Goal: Transaction & Acquisition: Purchase product/service

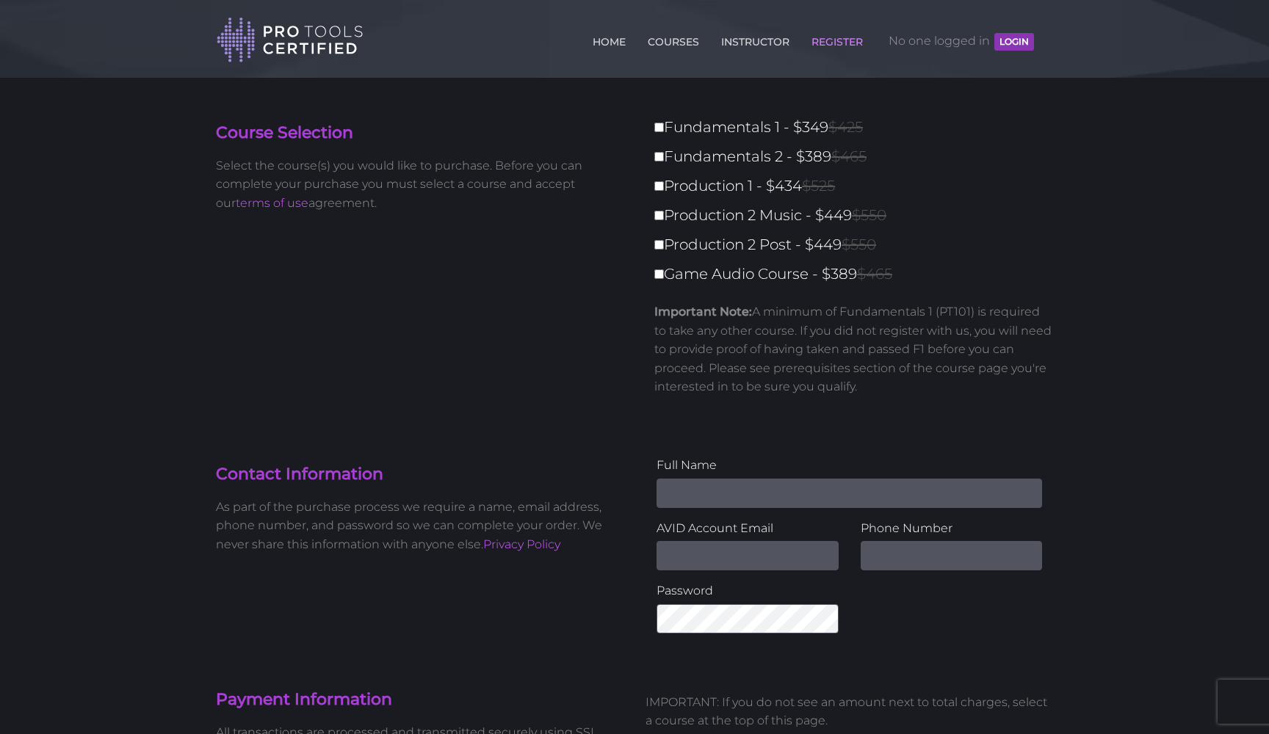
click at [662, 131] on input "Fundamentals 1 - $349 $425" at bounding box center [659, 128] width 10 height 10
checkbox input "true"
type input "349"
click at [609, 40] on link "HOME" at bounding box center [609, 38] width 40 height 23
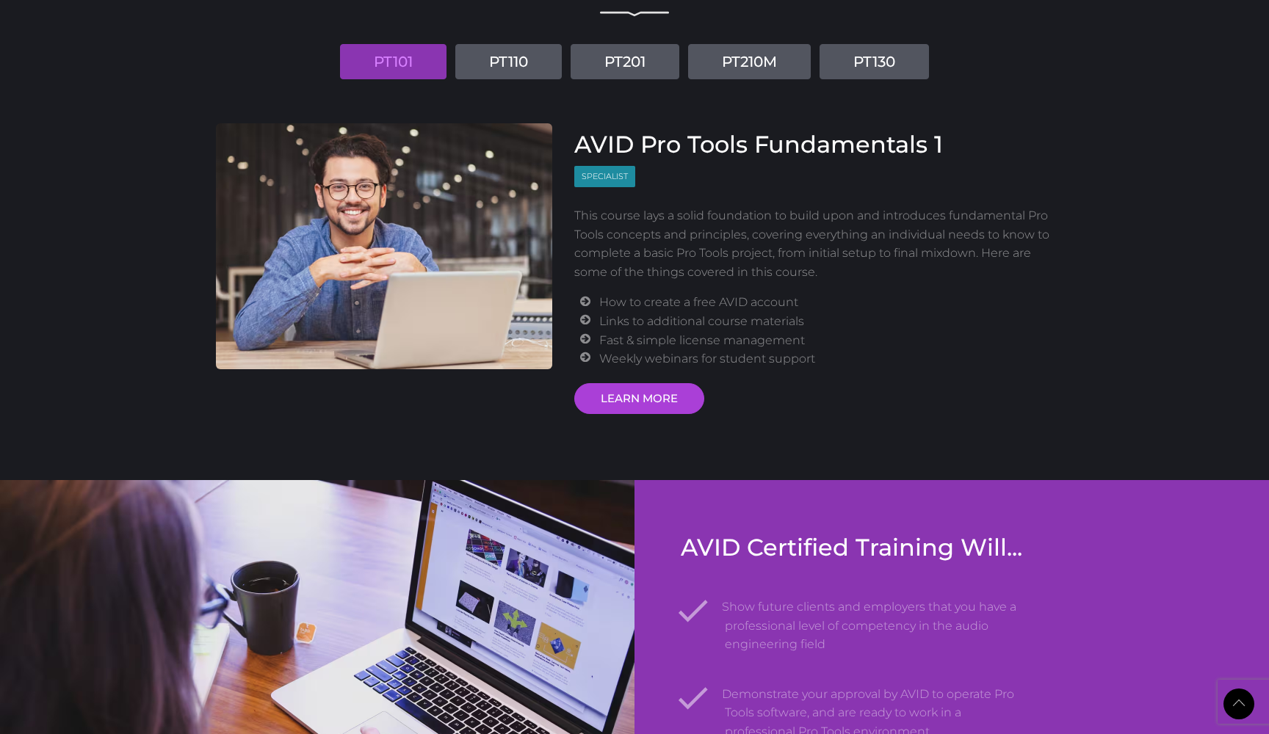
scroll to position [1823, 0]
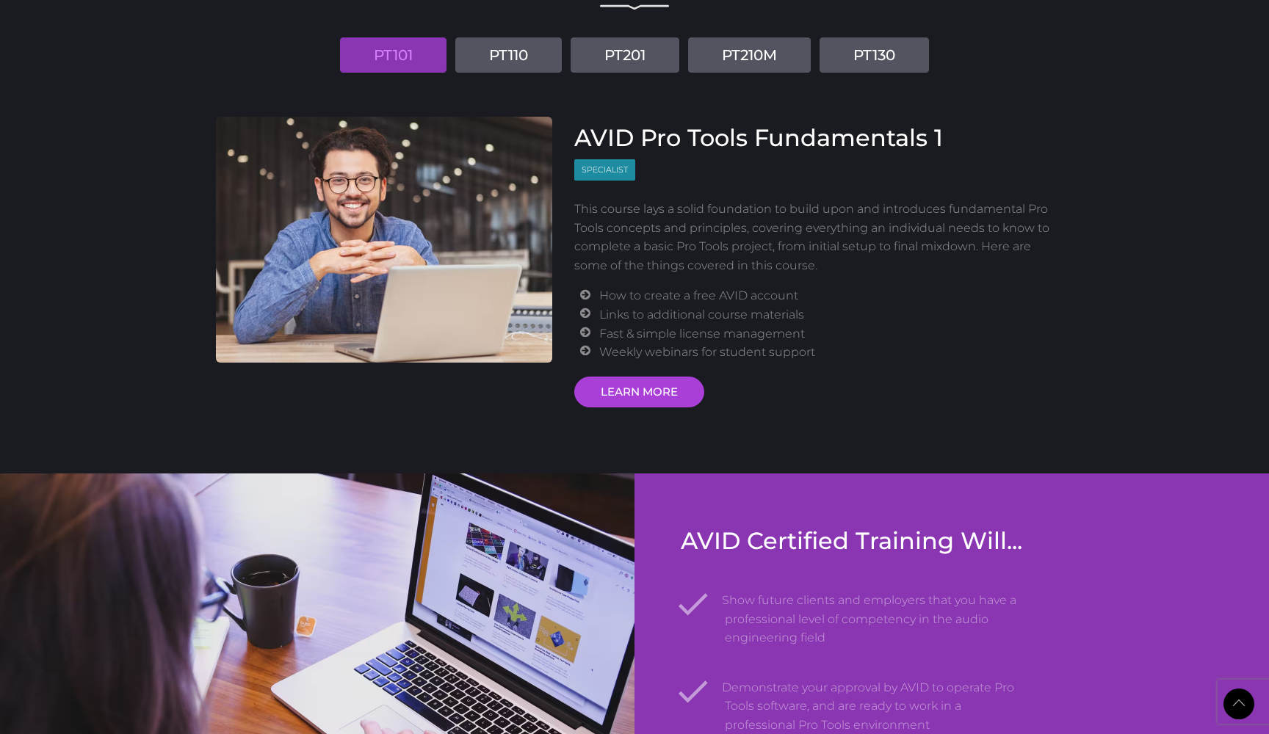
click at [660, 400] on div "Certification Courses PT101 PT110 PT201 PT210M PT130 AVID Pro Tools Fundamental…" at bounding box center [634, 186] width 1269 height 574
click at [656, 385] on link "LEARN MORE" at bounding box center [639, 392] width 130 height 31
click at [661, 392] on link "LEARN MORE" at bounding box center [639, 392] width 130 height 31
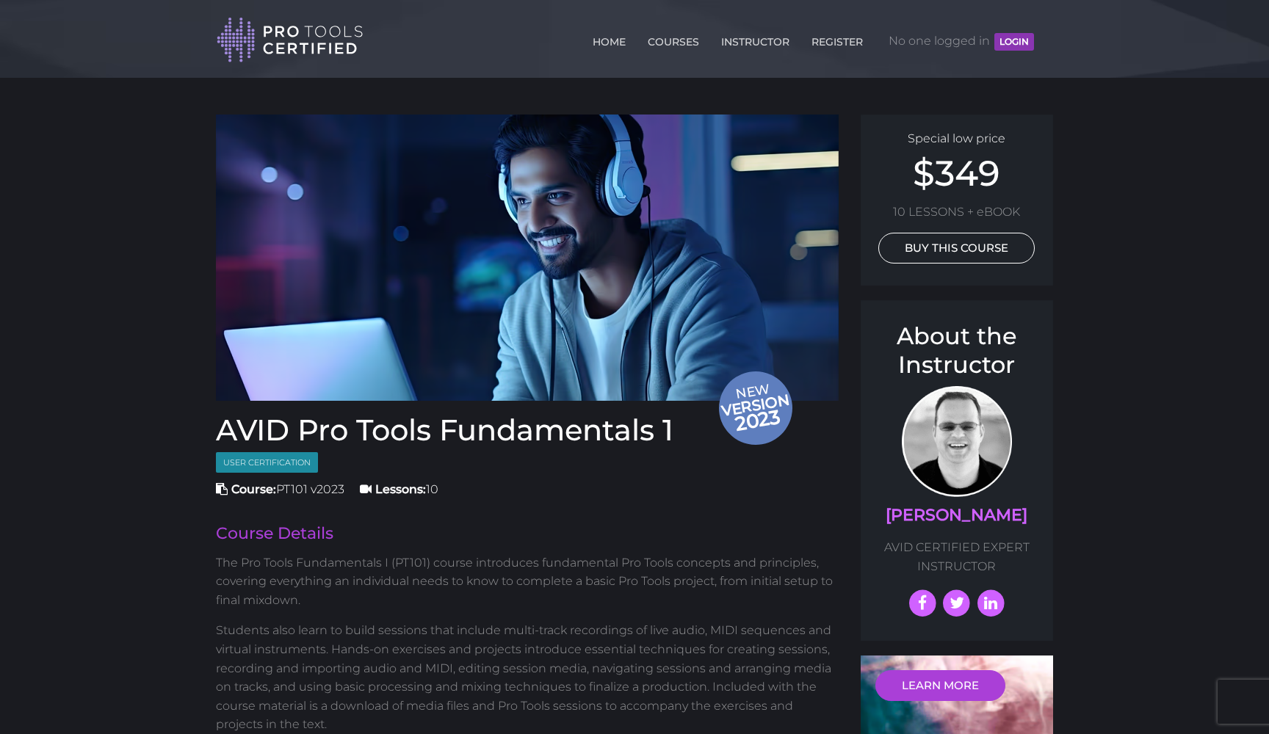
click at [951, 247] on link "BUY THIS COURSE" at bounding box center [956, 248] width 156 height 31
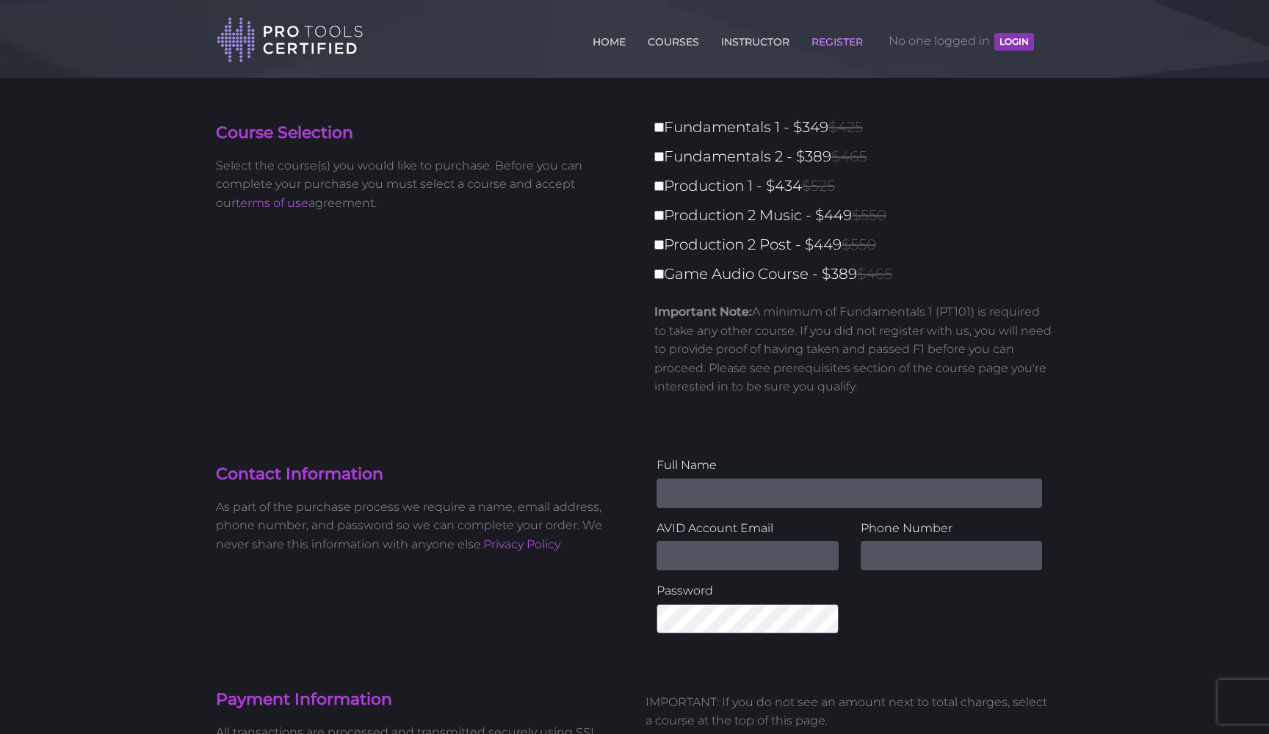
click at [660, 132] on input "Fundamentals 1 - $349 $425" at bounding box center [659, 128] width 10 height 10
checkbox input "true"
type input "349"
click at [659, 163] on label "Fundamentals 2 - $389 $465" at bounding box center [858, 157] width 408 height 26
click at [659, 162] on input "Fundamentals 2 - $389 $465" at bounding box center [659, 157] width 10 height 10
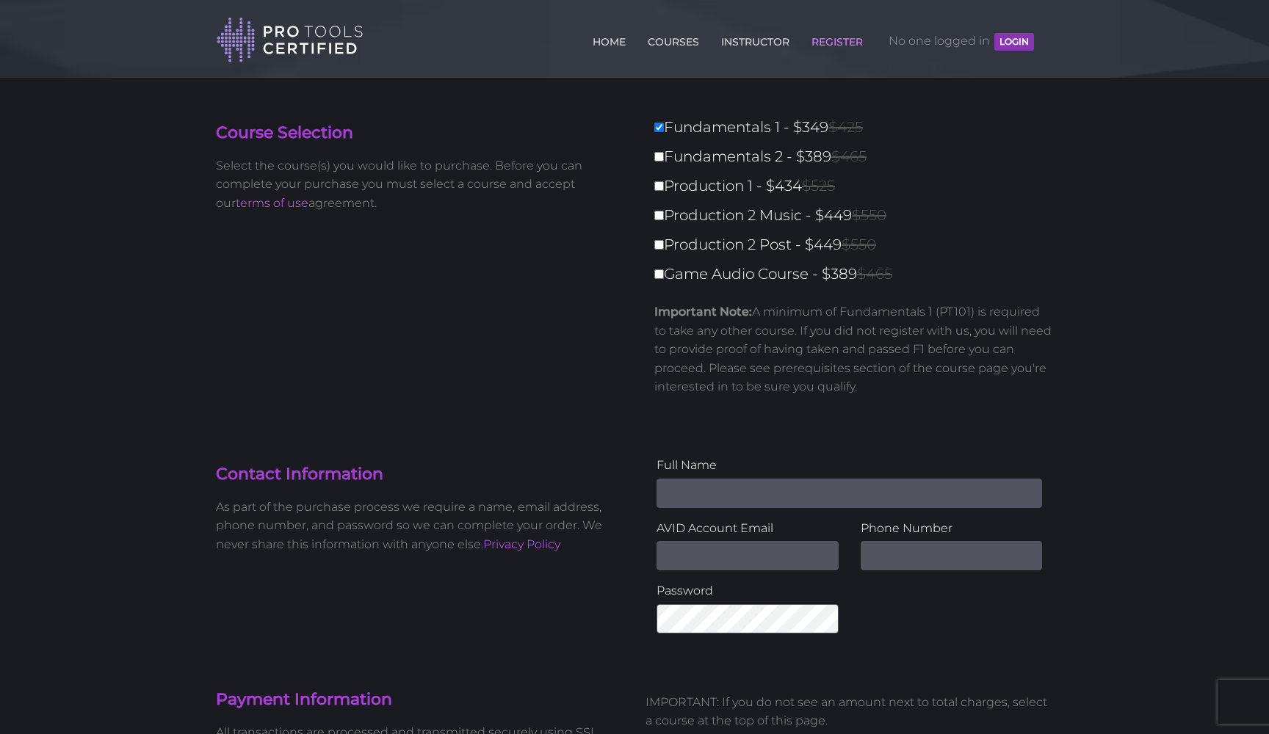
checkbox input "true"
type input "738"
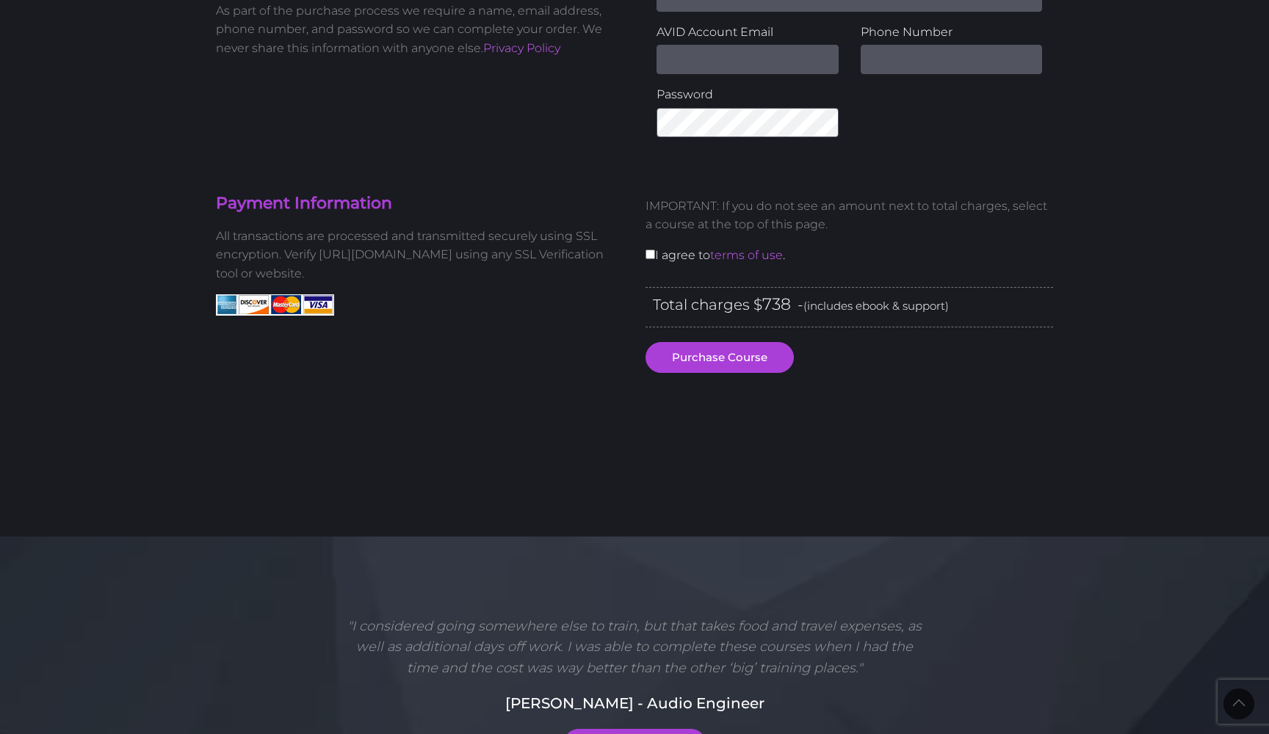
scroll to position [493, 0]
